Goal: Task Accomplishment & Management: Use online tool/utility

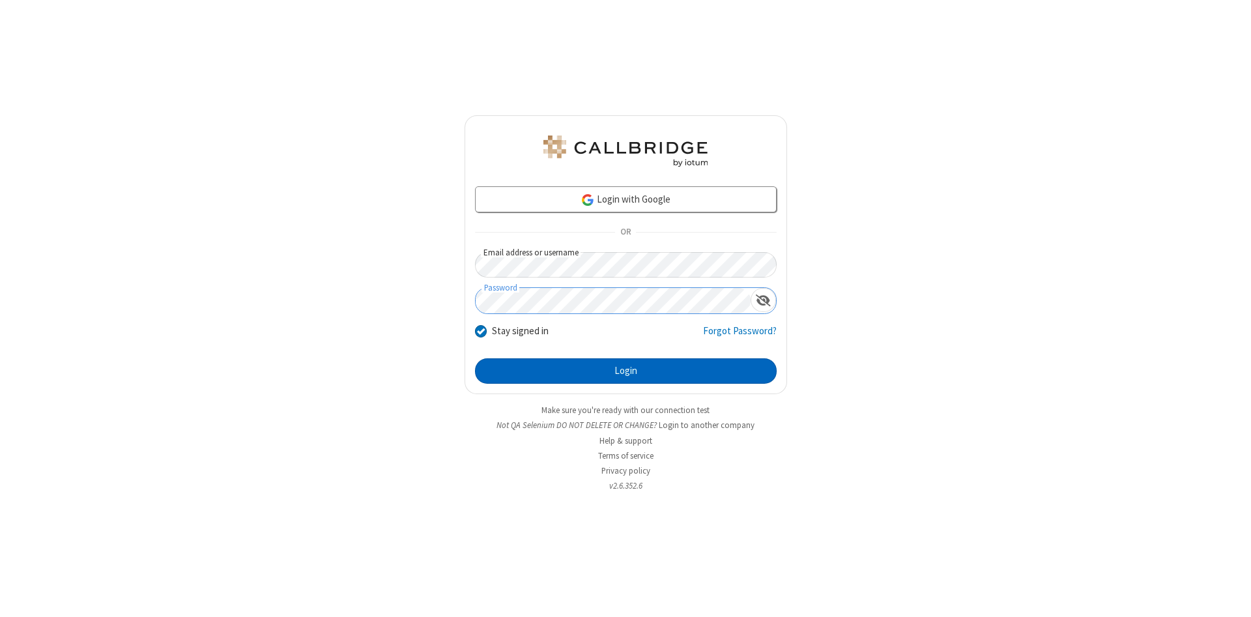
click at [626, 372] on button "Login" at bounding box center [626, 371] width 302 height 26
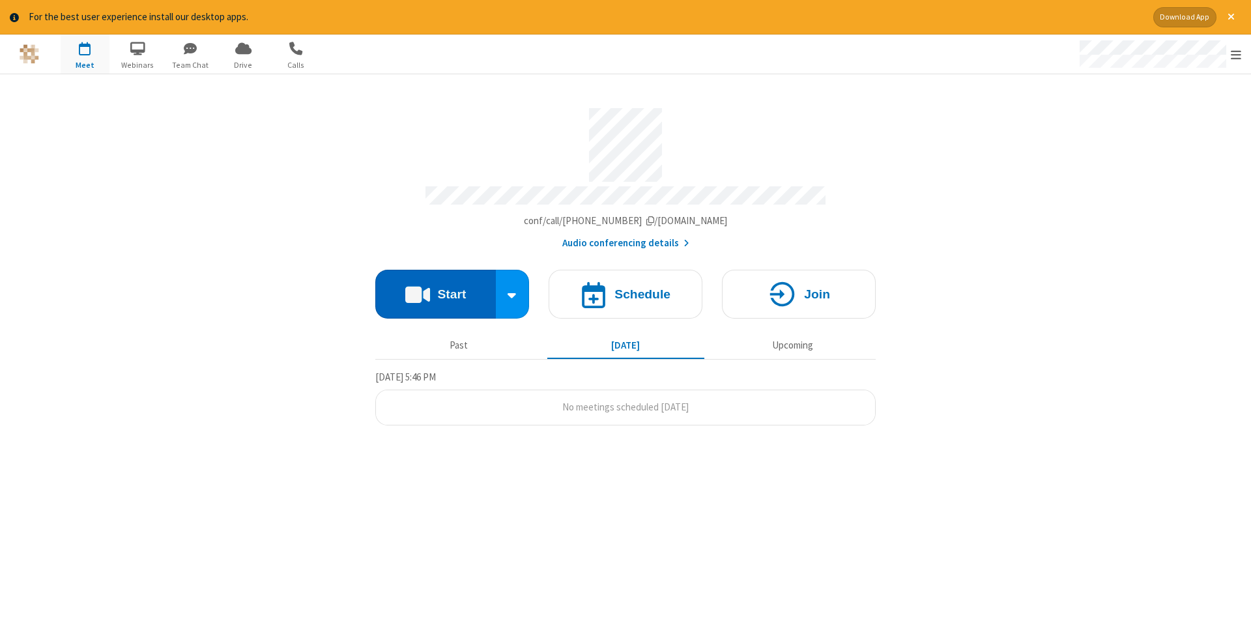
click at [435, 289] on button "Start" at bounding box center [435, 294] width 121 height 49
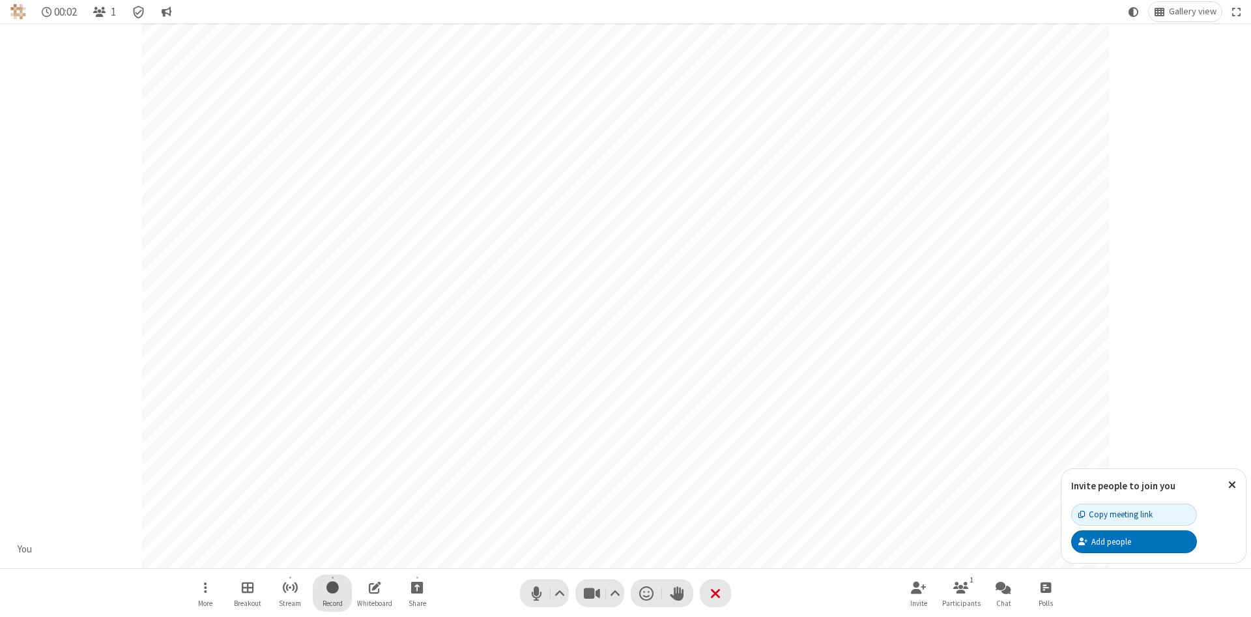
click at [332, 593] on span "Start recording" at bounding box center [333, 587] width 12 height 16
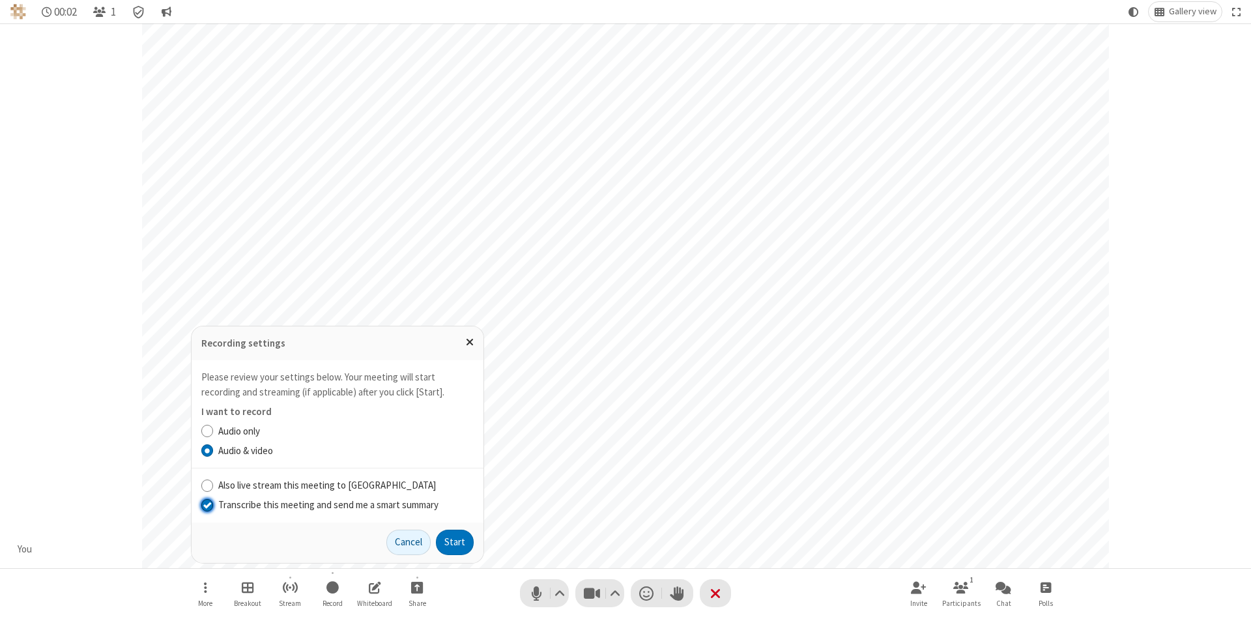
click at [207, 504] on input "Transcribe this meeting and send me a smart summary" at bounding box center [207, 505] width 12 height 14
click at [455, 542] on button "Start" at bounding box center [455, 543] width 38 height 26
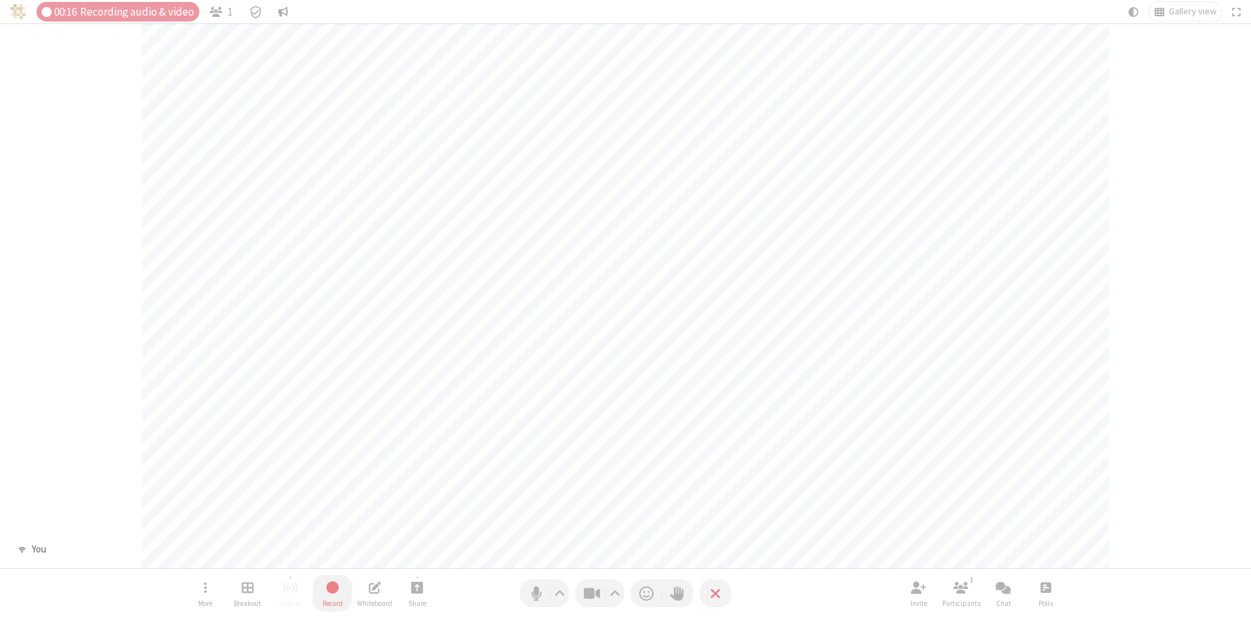
click at [332, 593] on span "Stop recording" at bounding box center [332, 587] width 15 height 16
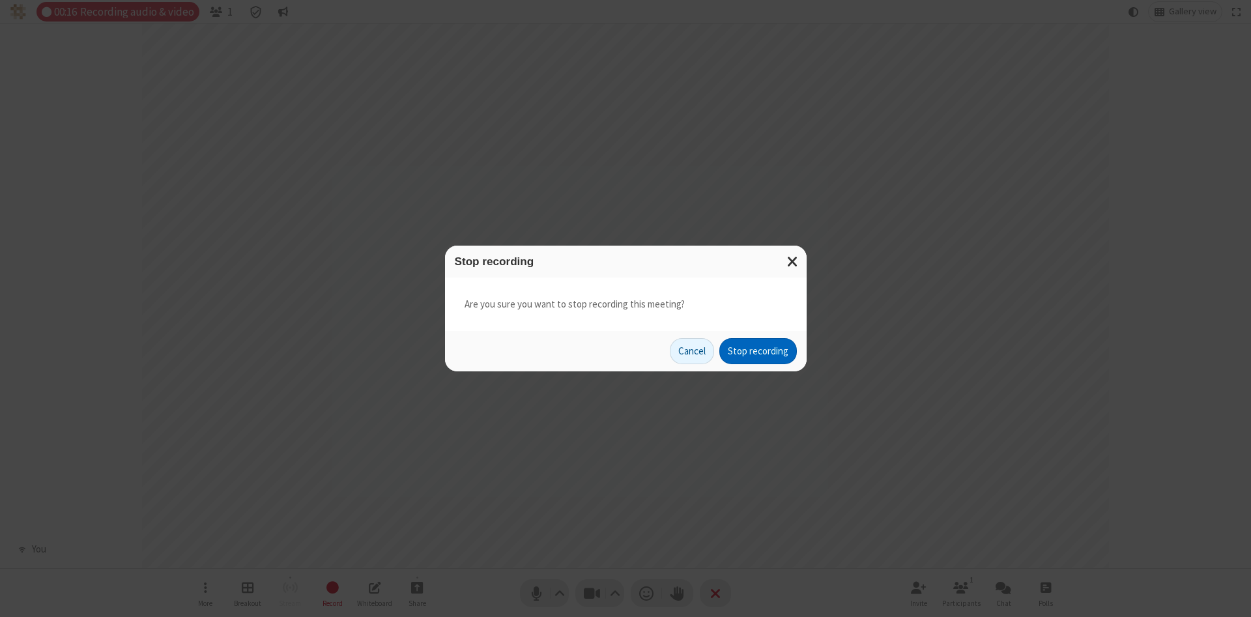
click at [758, 351] on button "Stop recording" at bounding box center [759, 351] width 78 height 26
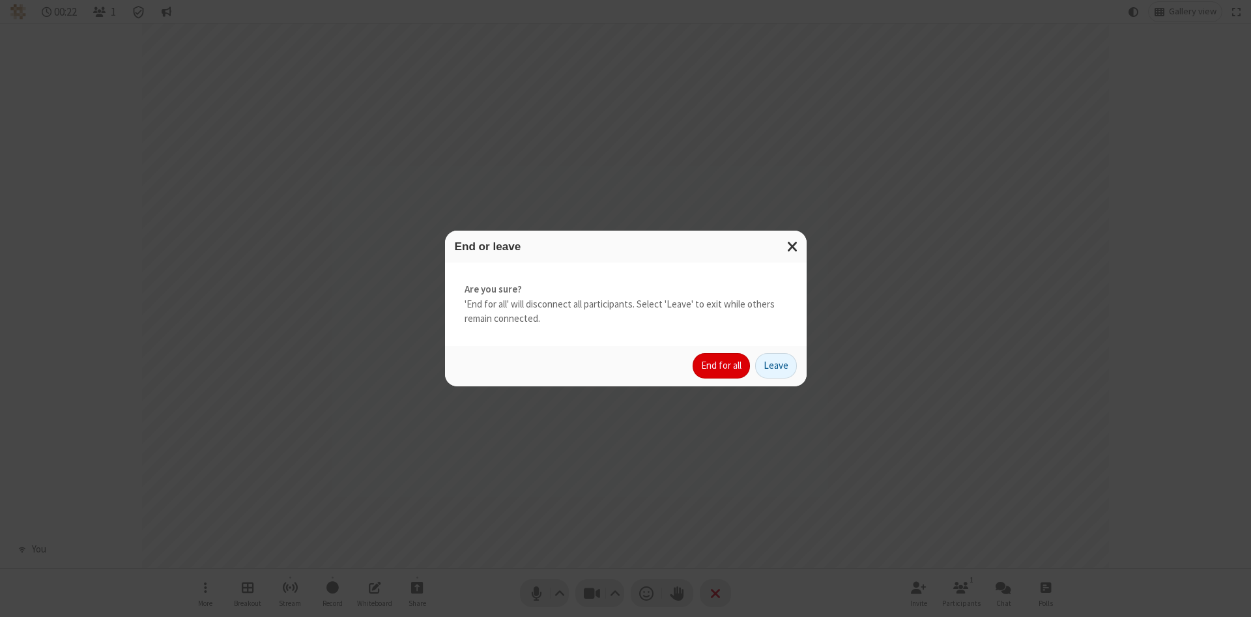
click at [722, 366] on button "End for all" at bounding box center [721, 366] width 57 height 26
